Goal: Information Seeking & Learning: Understand process/instructions

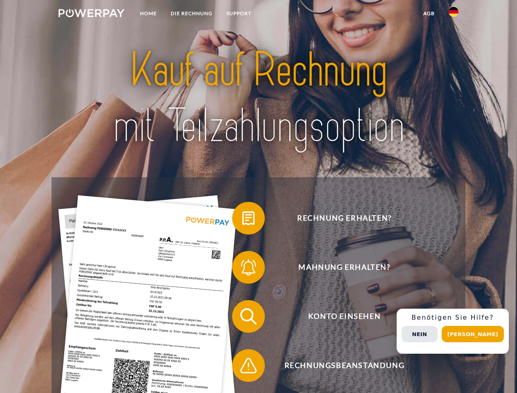
click at [91, 14] on img at bounding box center [91, 13] width 66 height 8
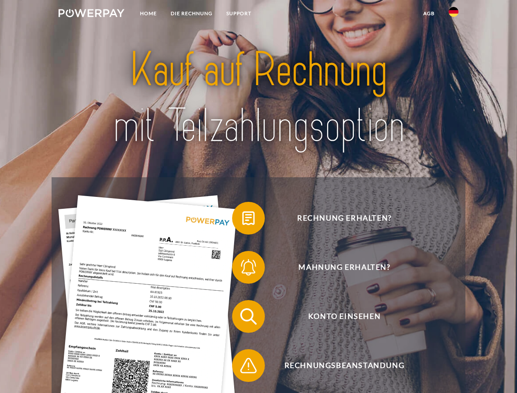
click at [453, 14] on img at bounding box center [453, 12] width 10 height 10
click at [428, 13] on link "agb" at bounding box center [428, 13] width 25 height 15
click at [242, 220] on span at bounding box center [236, 218] width 41 height 41
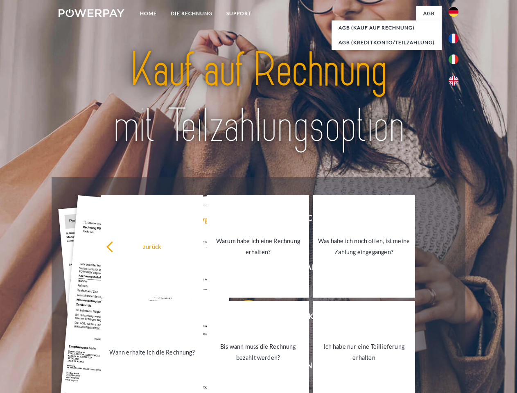
click at [242, 269] on div "zurück Warum habe ich eine Rechnung erhalten? Was habe ich noch offen, ist mein…" at bounding box center [258, 298] width 330 height 211
click at [242, 318] on link "Bis wann muss die Rechnung bezahlt werden?" at bounding box center [258, 352] width 102 height 102
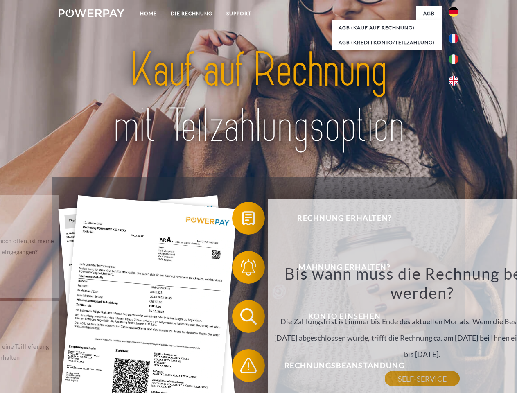
click at [242, 367] on span at bounding box center [236, 365] width 41 height 41
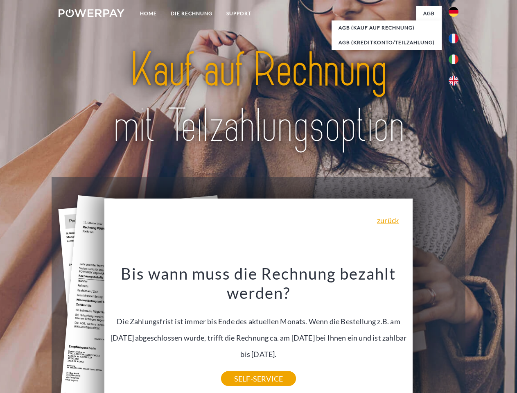
click at [455, 331] on div "Rechnung erhalten? Mahnung erhalten? Konto einsehen" at bounding box center [258, 340] width 413 height 327
click at [435, 332] on span "Konto einsehen" at bounding box center [344, 316] width 200 height 33
click at [475, 334] on header "Home DIE RECHNUNG SUPPORT" at bounding box center [258, 282] width 517 height 565
